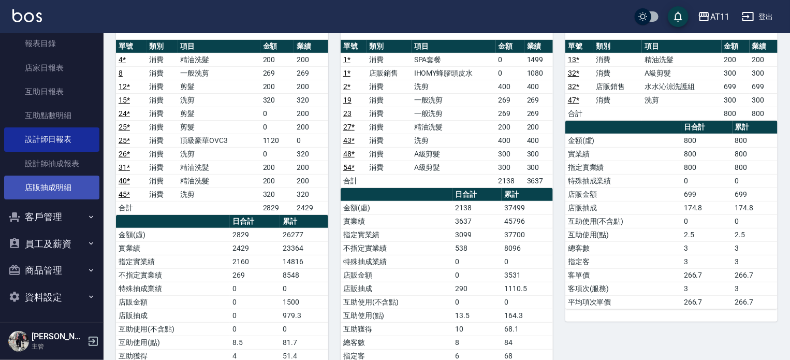
scroll to position [104, 0]
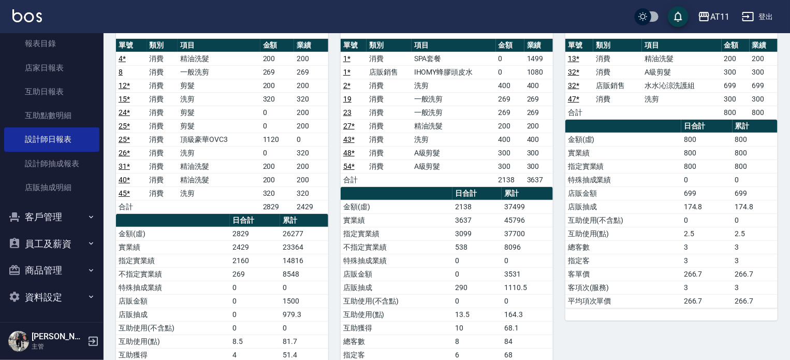
click at [35, 212] on button "客戶管理" at bounding box center [51, 216] width 95 height 27
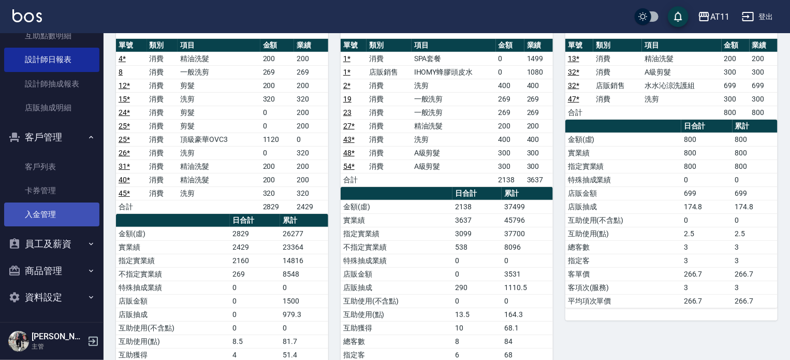
scroll to position [450, 0]
click at [39, 215] on link "入金管理" at bounding box center [51, 214] width 95 height 24
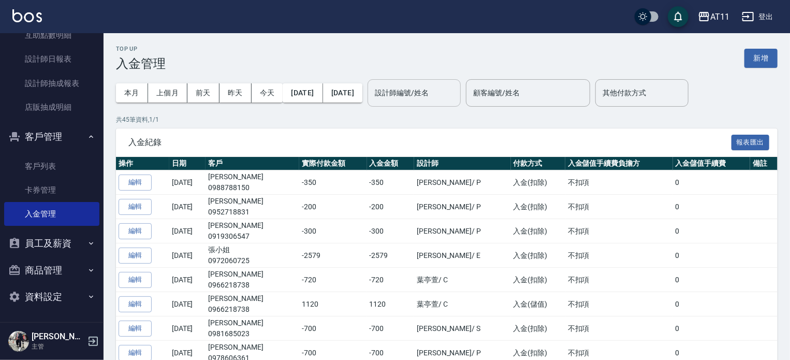
click at [456, 95] on input "設計師編號/姓名" at bounding box center [414, 93] width 84 height 18
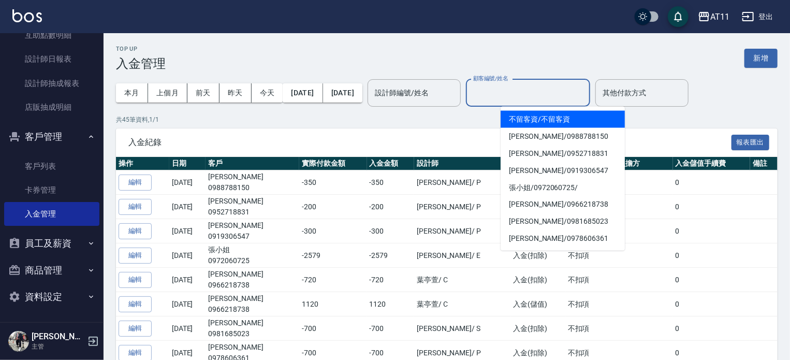
click at [541, 89] on input "顧客編號/姓名" at bounding box center [528, 93] width 115 height 18
click at [533, 96] on input "顧客編號/姓名" at bounding box center [528, 93] width 115 height 18
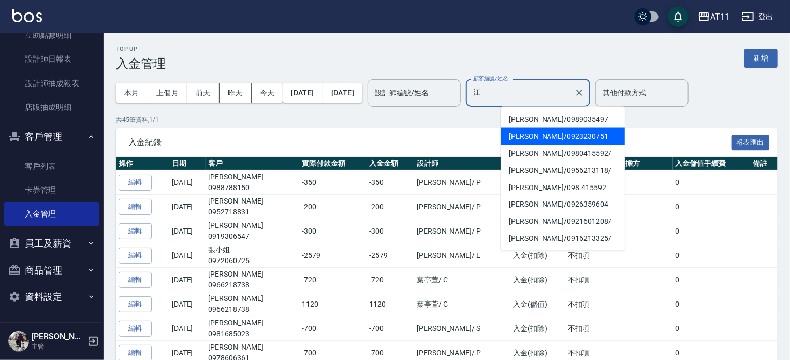
click at [567, 137] on span "[PERSON_NAME]/ 0923230751" at bounding box center [563, 136] width 124 height 17
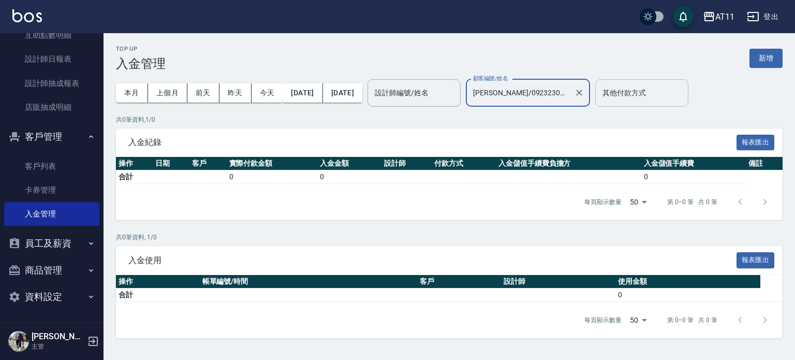
type input "[PERSON_NAME]/0923230751"
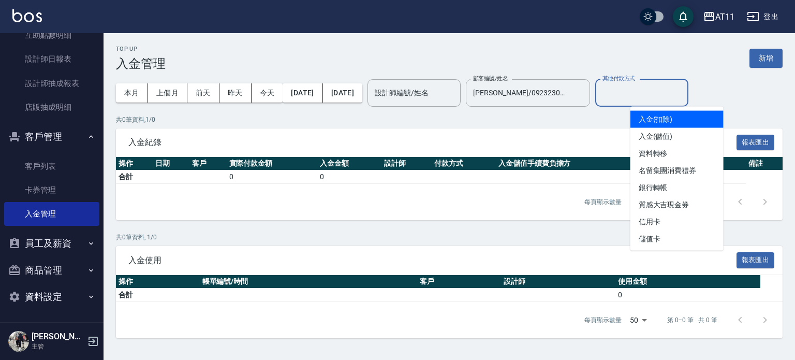
click at [652, 93] on input "其他付款方式" at bounding box center [642, 93] width 84 height 18
click at [654, 120] on span "入金(扣除)" at bounding box center [676, 119] width 93 height 17
type input "入金(扣除)"
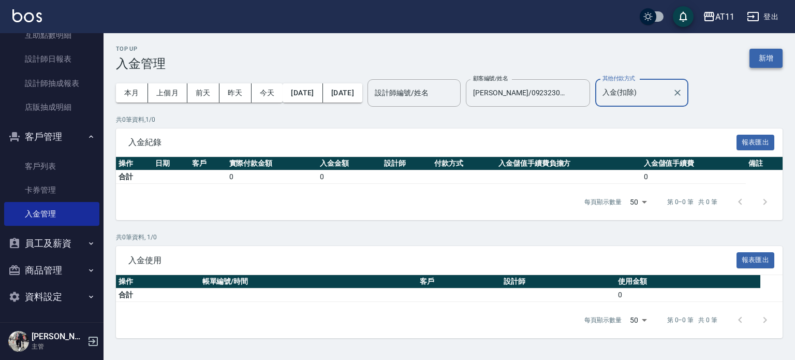
click at [771, 55] on button "新增" at bounding box center [766, 58] width 33 height 19
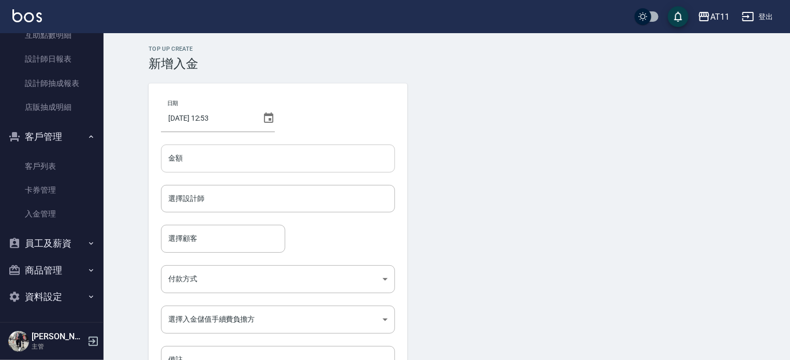
click at [260, 158] on input "金額" at bounding box center [278, 158] width 234 height 28
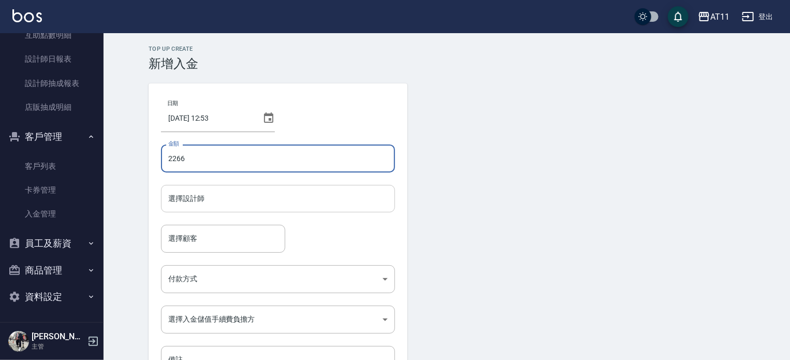
type input "2266"
click at [333, 196] on input "選擇設計師" at bounding box center [278, 198] width 225 height 18
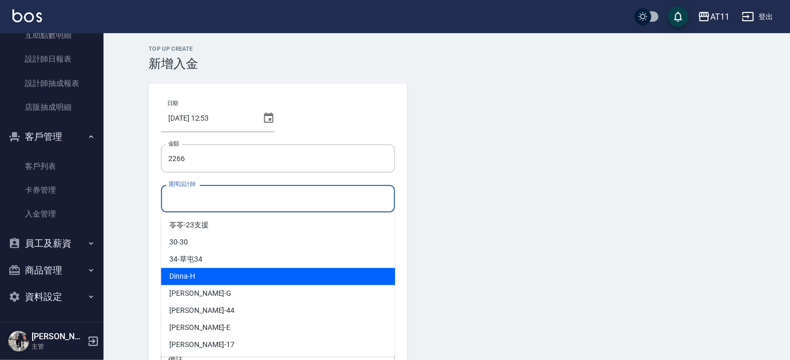
click at [266, 271] on div "Dinna -H" at bounding box center [278, 276] width 234 height 17
type input "Dinna-H"
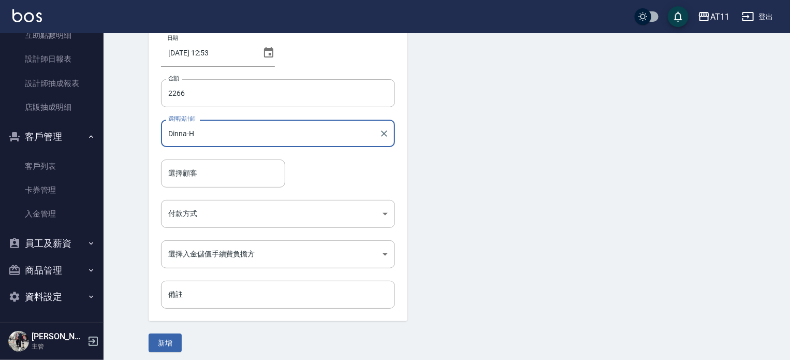
scroll to position [70, 0]
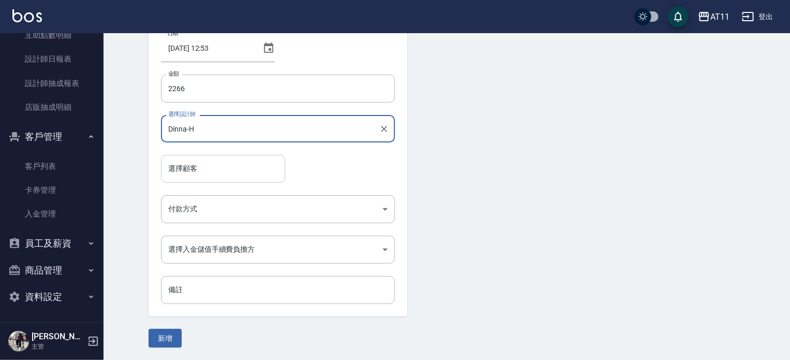
click at [175, 167] on input "選擇顧客" at bounding box center [223, 168] width 115 height 18
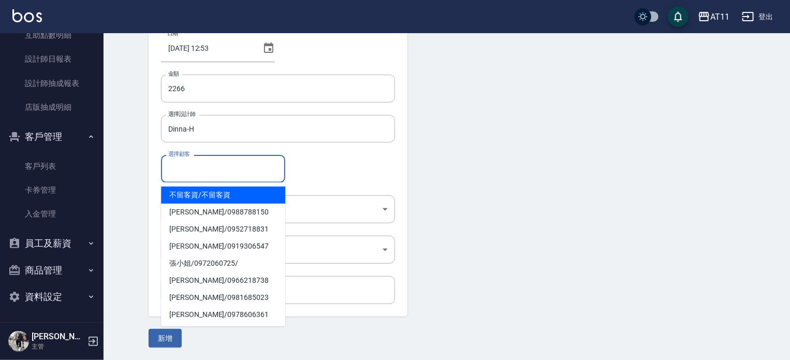
type input "ㄔ"
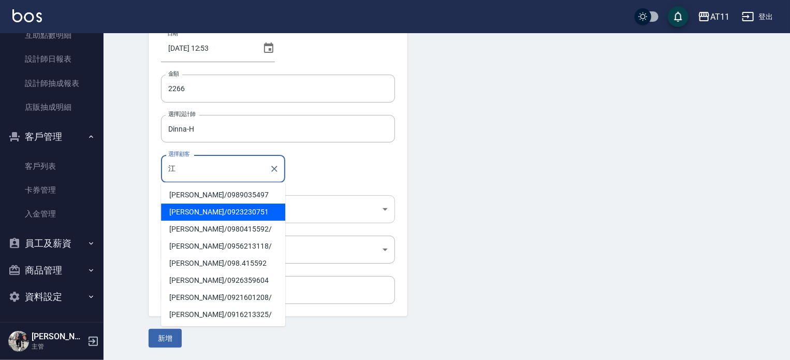
drag, startPoint x: 195, startPoint y: 212, endPoint x: 188, endPoint y: 195, distance: 19.0
click at [194, 210] on span "[PERSON_NAME]/ 0923230751" at bounding box center [223, 211] width 124 height 17
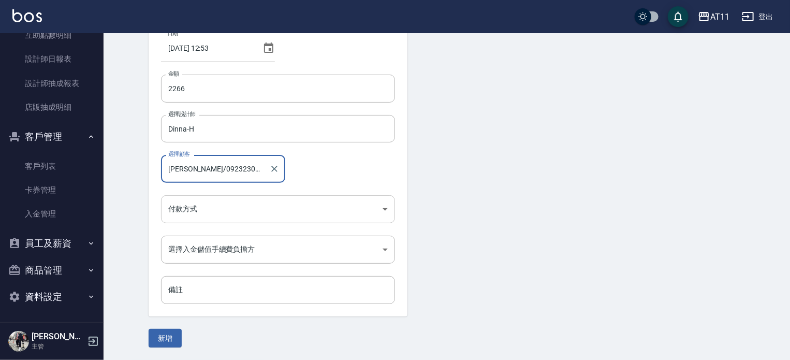
type input "[PERSON_NAME]/0923230751"
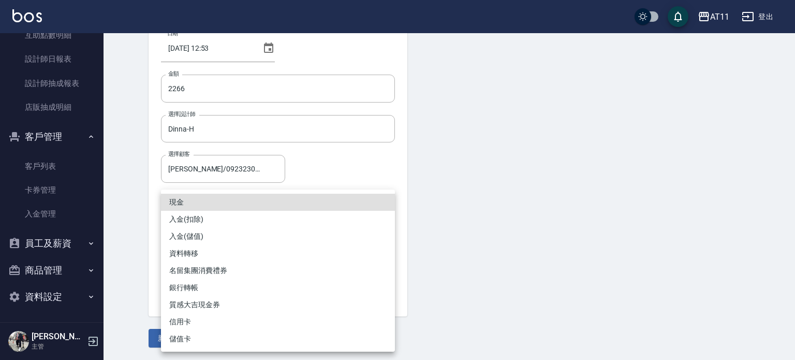
click at [212, 208] on body "AT11 登出 櫃檯作業 打帳單 帳單列表 現金收支登錄 材料自購登錄 每日結帳 排班表 現場電腦打卡 掃碼打卡 預約管理 預約管理 單日預約紀錄 單週預約紀…" at bounding box center [397, 145] width 795 height 430
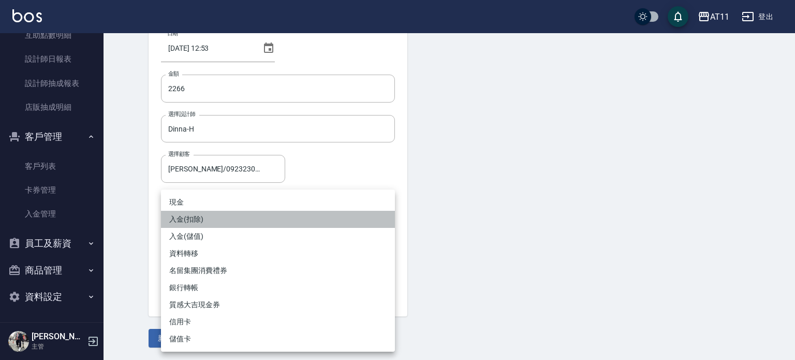
click at [193, 217] on li "入金(扣除)" at bounding box center [278, 219] width 234 height 17
type input "入金(扣除)"
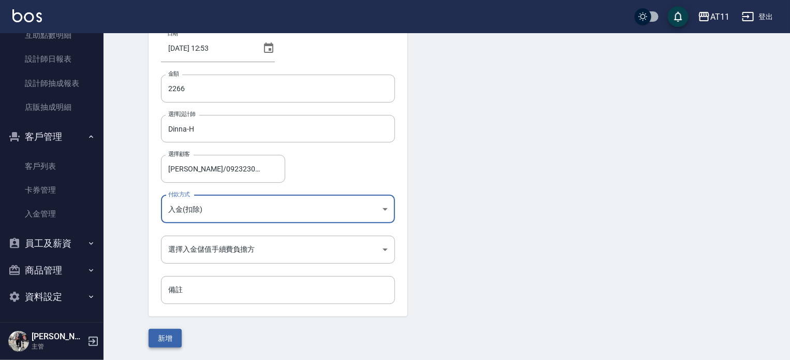
click at [163, 339] on button "新增" at bounding box center [165, 338] width 33 height 19
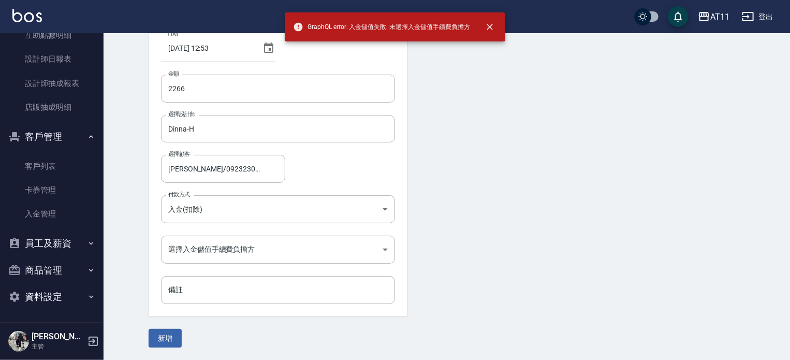
click at [505, 210] on form "日期 [DATE] 12:53 金額 2266 金額 選擇設計師 [PERSON_NAME] 選擇設計師 選擇顧客 [PERSON_NAME]/0923230…" at bounding box center [447, 180] width 596 height 334
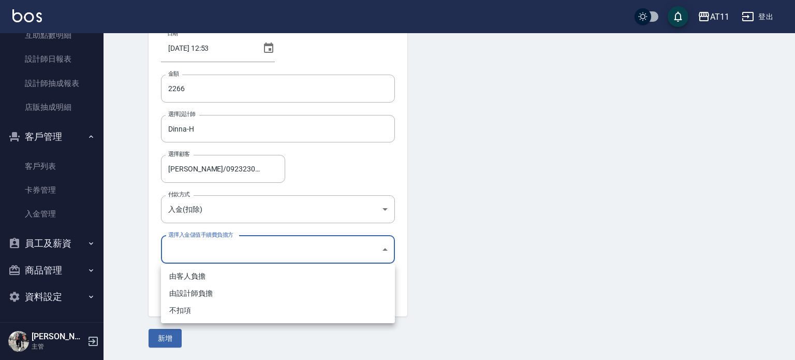
click at [242, 252] on body "AT11 登出 櫃檯作業 打帳單 帳單列表 現金收支登錄 材料自購登錄 每日結帳 排班表 現場電腦打卡 掃碼打卡 預約管理 預約管理 單日預約紀錄 單週預約紀…" at bounding box center [397, 145] width 795 height 430
click at [178, 310] on li "不扣項" at bounding box center [278, 310] width 234 height 17
type input "WITHOUTHANDLINGFEE"
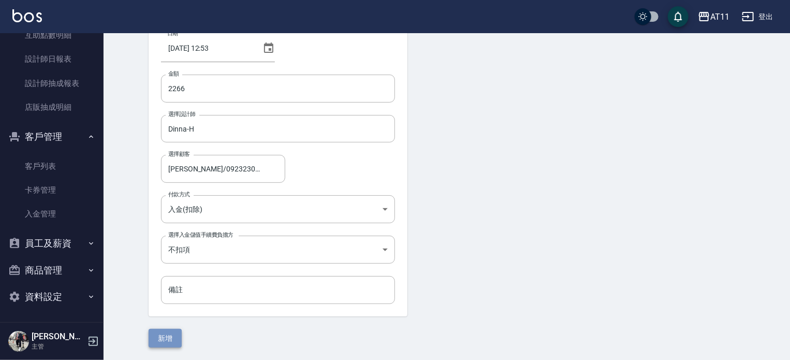
click at [164, 337] on button "新增" at bounding box center [165, 338] width 33 height 19
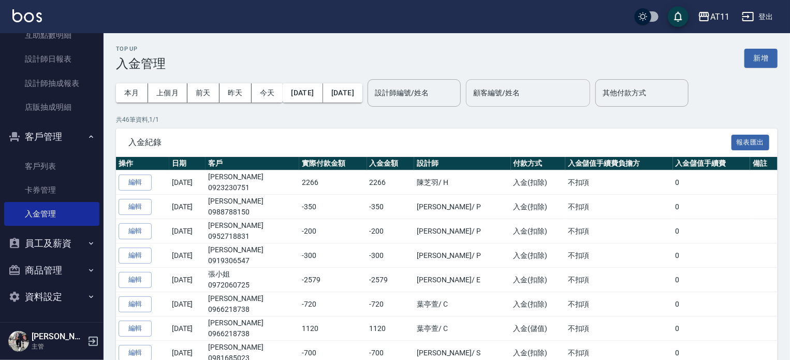
click at [545, 96] on input "顧客編號/姓名" at bounding box center [528, 93] width 115 height 18
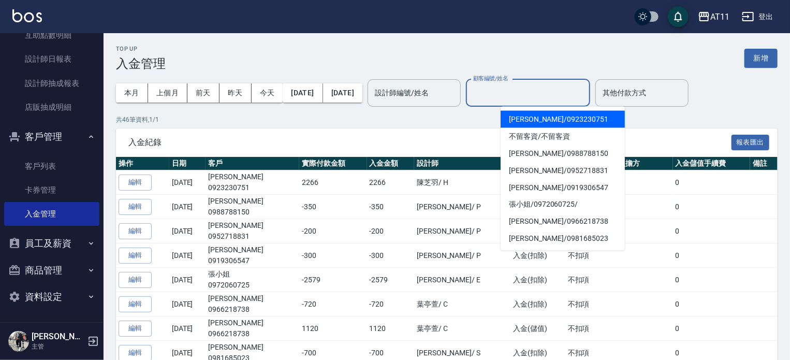
click at [282, 108] on div "本月 上個月 [DATE] [DATE] [DATE] [DATE] [DATE]" at bounding box center [239, 93] width 246 height 44
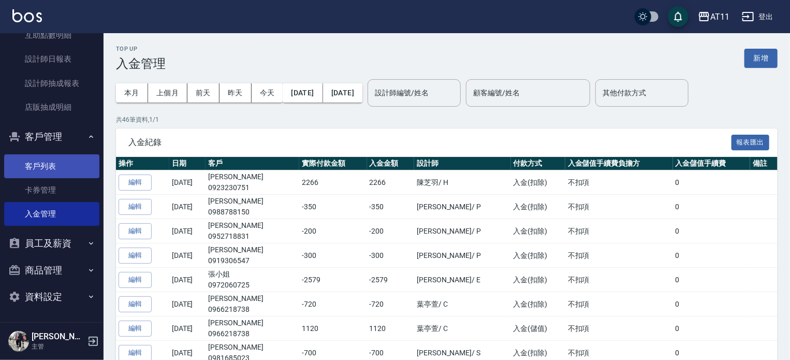
click at [32, 166] on link "客戶列表" at bounding box center [51, 166] width 95 height 24
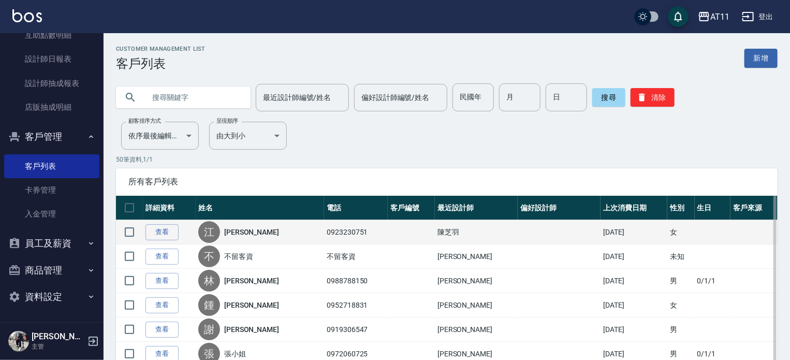
click at [220, 229] on div "江" at bounding box center [209, 232] width 22 height 22
click at [173, 231] on link "查看" at bounding box center [161, 232] width 33 height 16
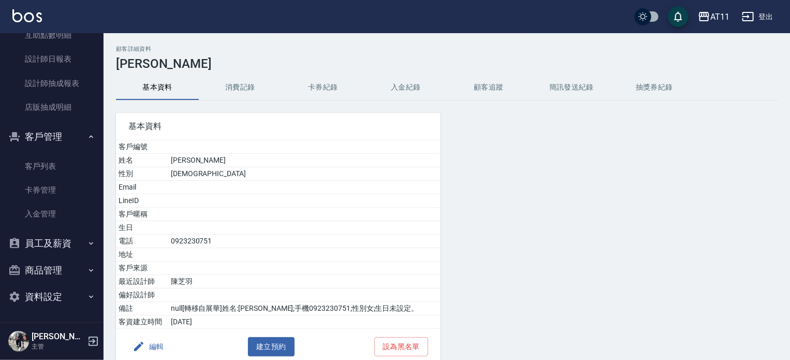
click at [238, 83] on button "消費記錄" at bounding box center [240, 87] width 83 height 25
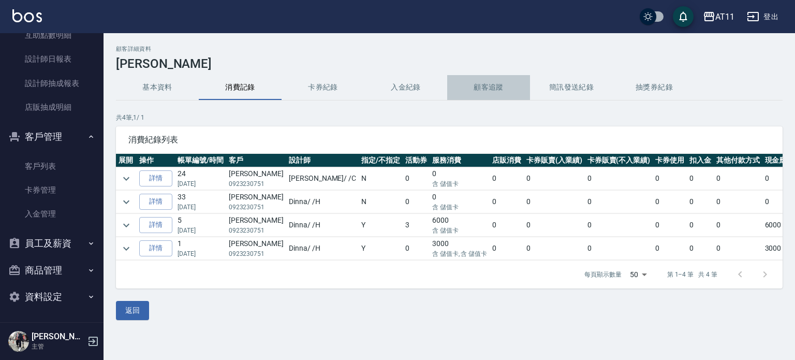
click at [479, 84] on button "顧客追蹤" at bounding box center [488, 87] width 83 height 25
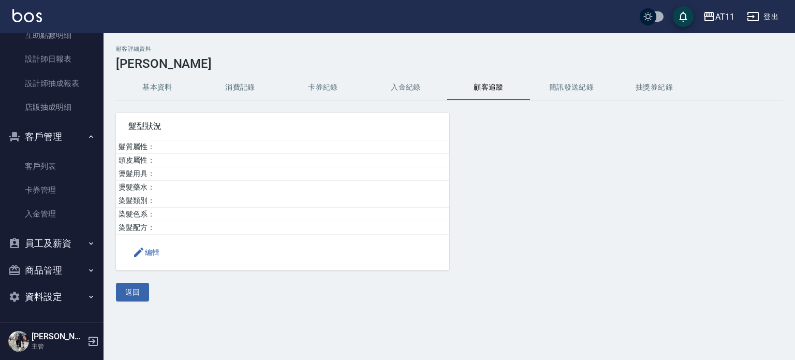
click at [236, 86] on button "消費記錄" at bounding box center [240, 87] width 83 height 25
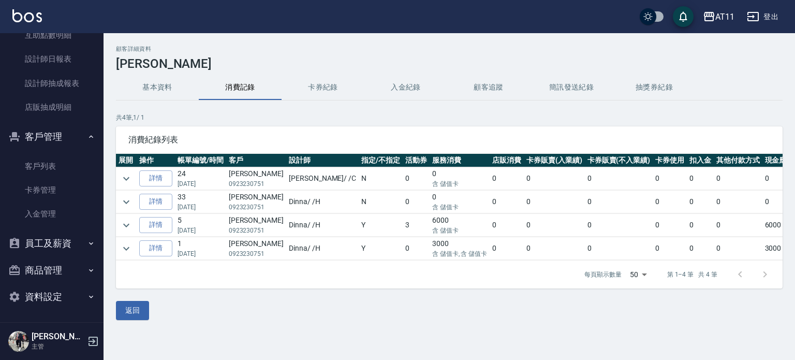
click at [149, 90] on button "基本資料" at bounding box center [157, 87] width 83 height 25
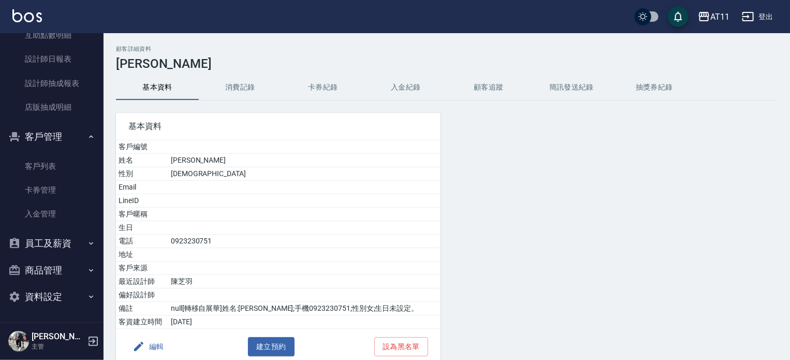
click at [250, 84] on button "消費記錄" at bounding box center [240, 87] width 83 height 25
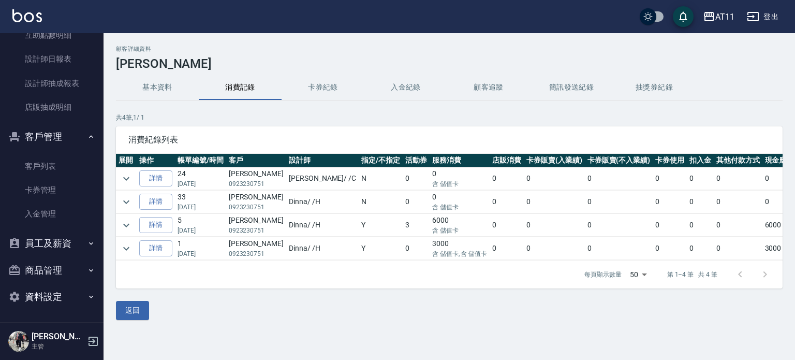
click at [257, 310] on div "返回" at bounding box center [449, 310] width 667 height 19
click at [154, 85] on button "基本資料" at bounding box center [157, 87] width 83 height 25
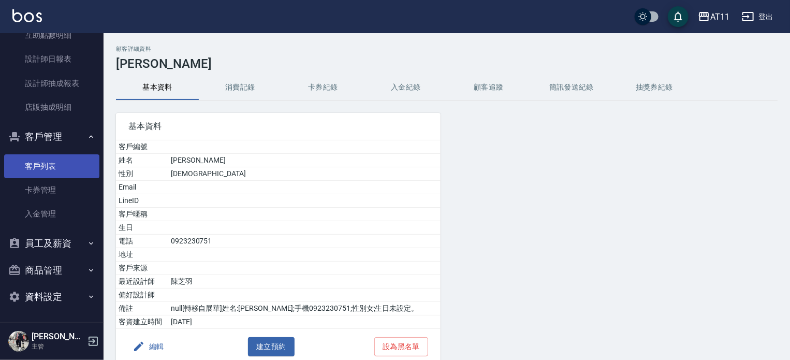
click at [47, 165] on link "客戶列表" at bounding box center [51, 166] width 95 height 24
